Goal: Find specific page/section: Find specific page/section

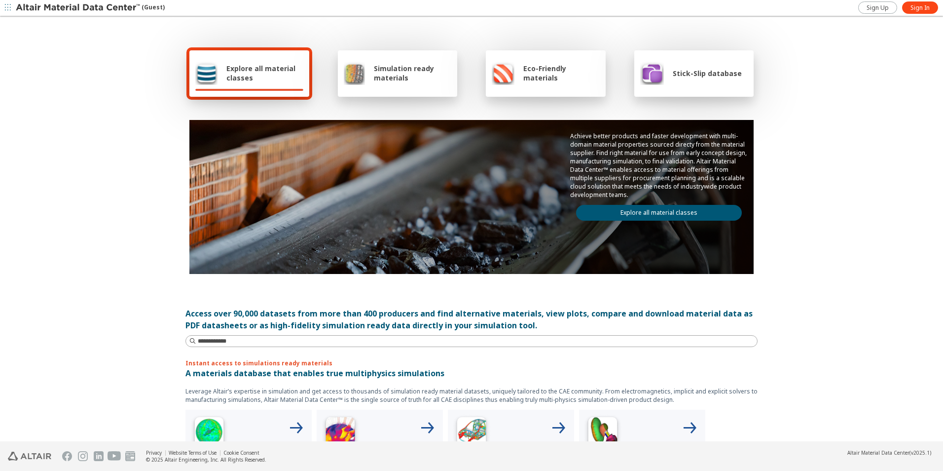
click at [271, 71] on span "Explore all material classes" at bounding box center [264, 73] width 77 height 19
click at [929, 7] on span "Sign In" at bounding box center [920, 8] width 19 height 8
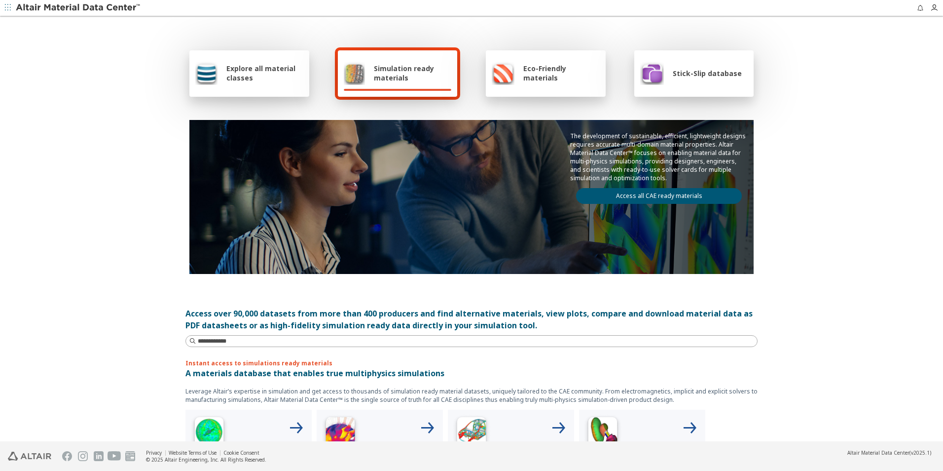
click at [260, 90] on div at bounding box center [249, 90] width 108 height 2
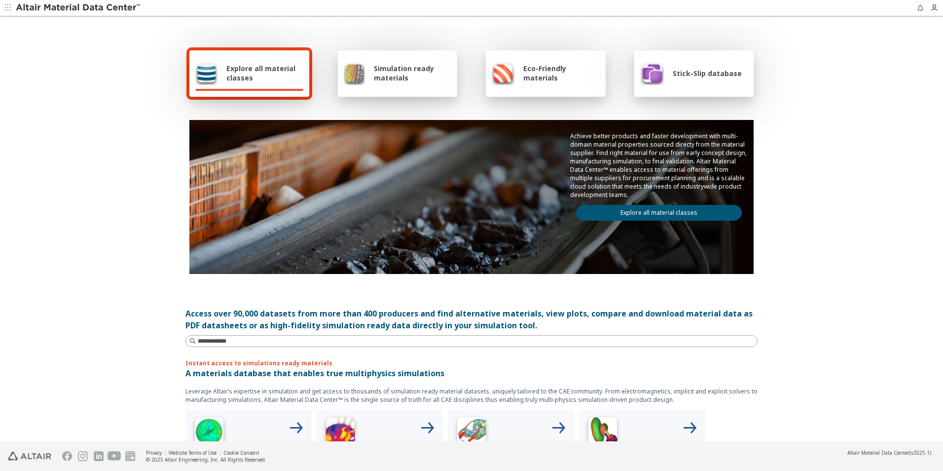
click at [680, 212] on link "Explore all material classes" at bounding box center [659, 213] width 166 height 16
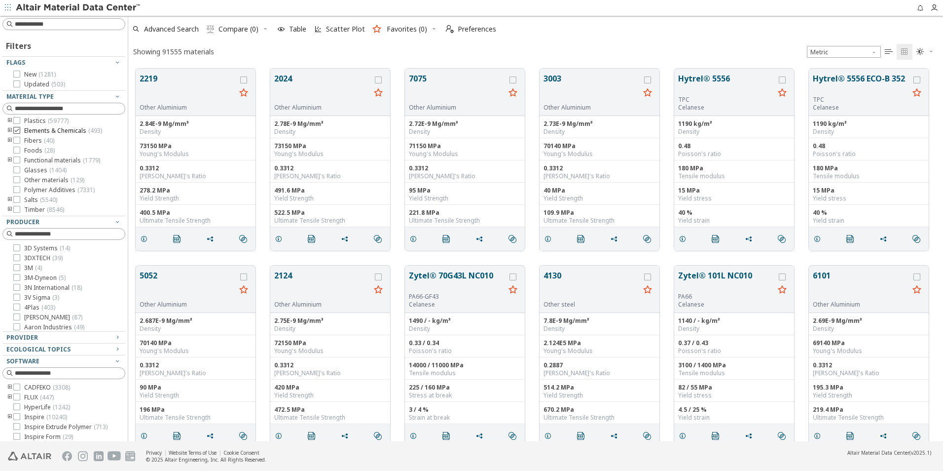
scroll to position [42, 0]
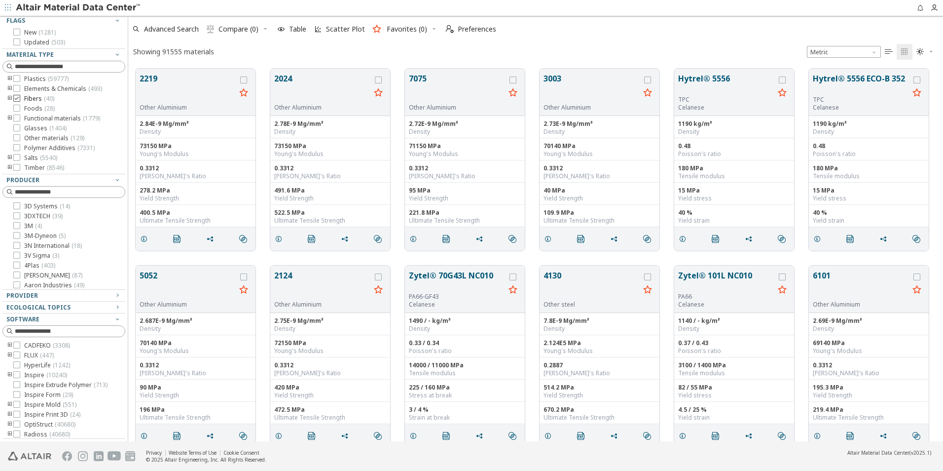
click at [41, 99] on span "Fibers ( 40 )" at bounding box center [39, 99] width 30 height 8
